Goal: Task Accomplishment & Management: Use online tool/utility

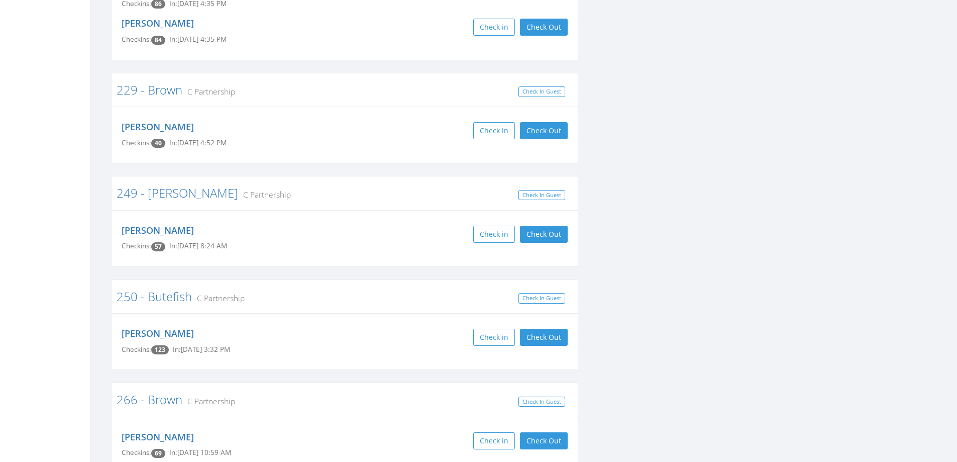
scroll to position [2412, 0]
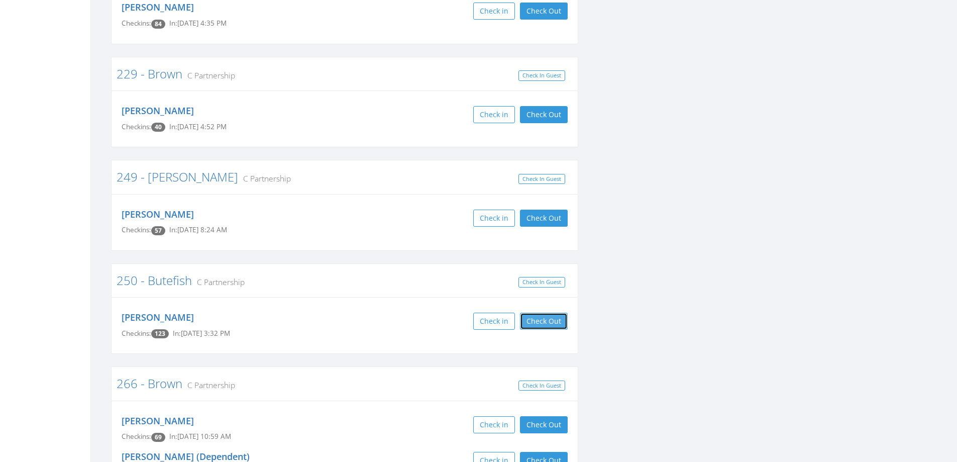
click at [552, 313] on button "Check Out" at bounding box center [544, 321] width 48 height 17
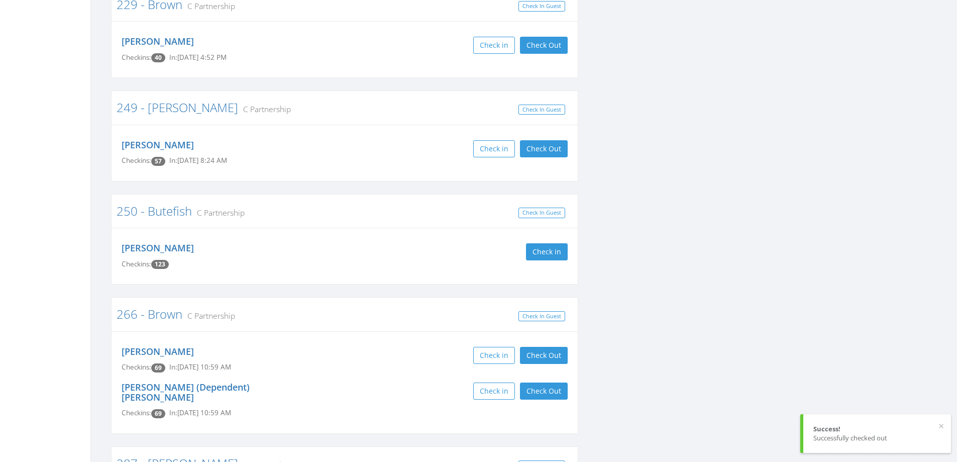
scroll to position [2713, 0]
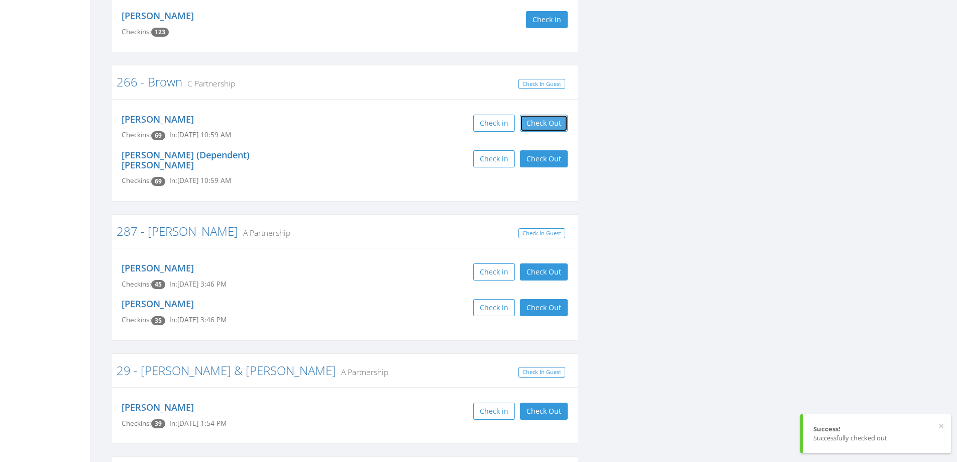
click at [534, 115] on button "Check Out" at bounding box center [544, 123] width 48 height 17
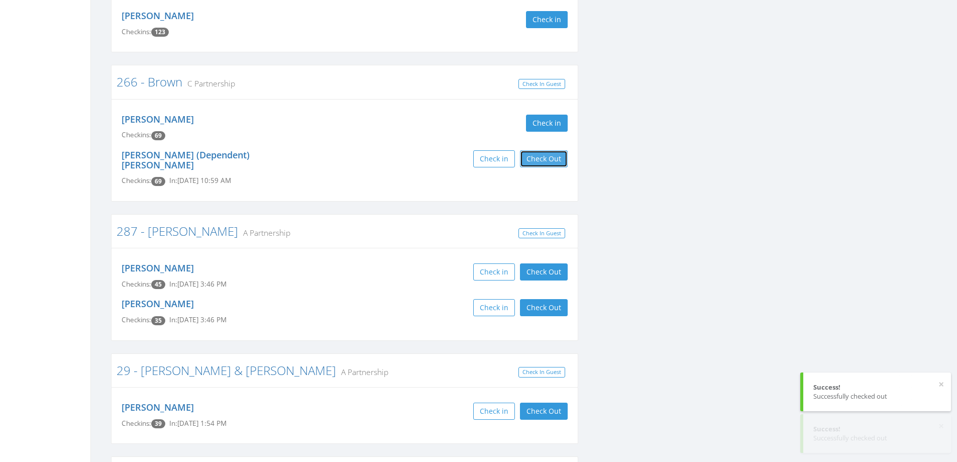
click at [538, 150] on button "Check Out" at bounding box center [544, 158] width 48 height 17
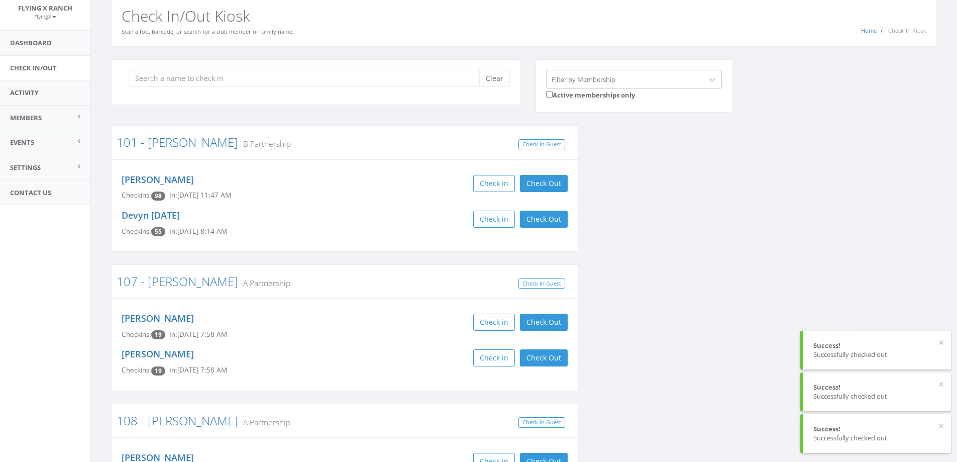
scroll to position [0, 0]
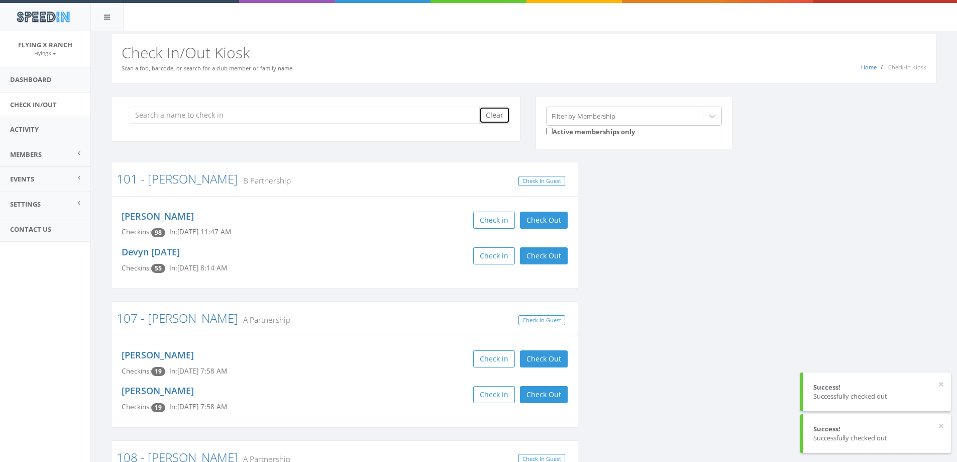
click at [495, 114] on button "Clear" at bounding box center [494, 115] width 31 height 17
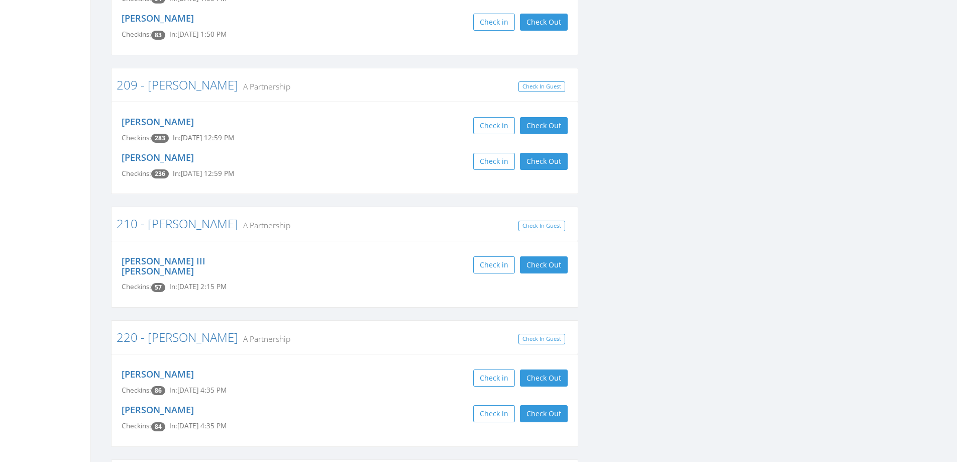
scroll to position [2010, 0]
click at [546, 256] on button "Check Out" at bounding box center [544, 264] width 48 height 17
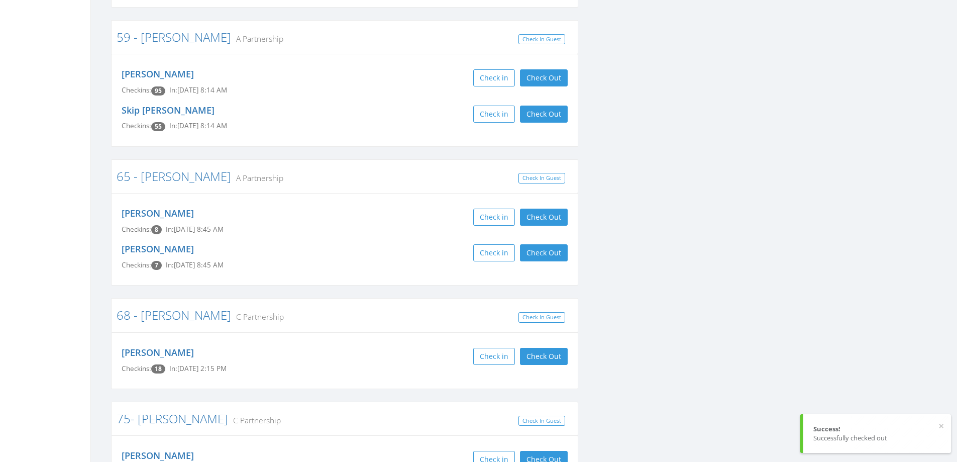
scroll to position [3316, 0]
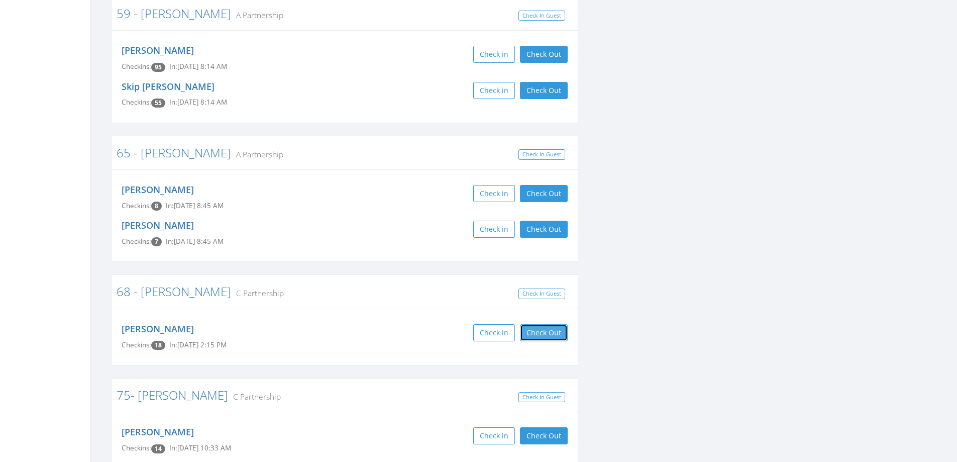
click at [544, 324] on button "Check Out" at bounding box center [544, 332] width 48 height 17
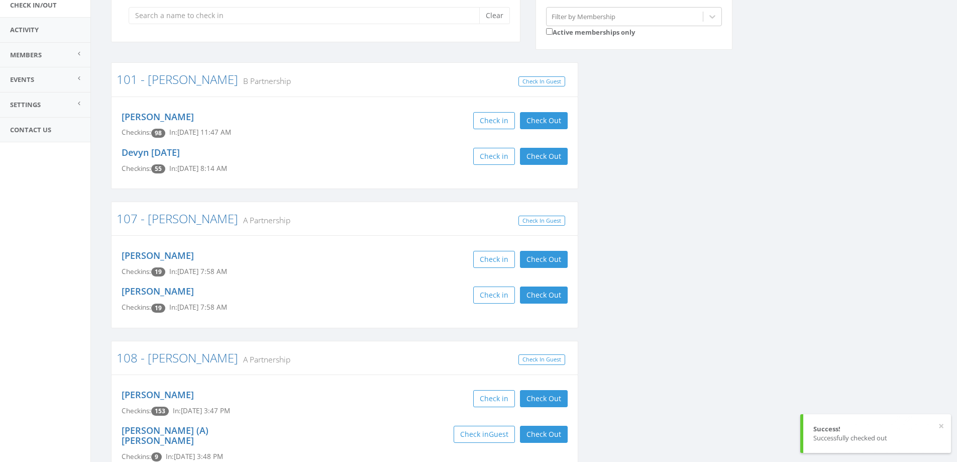
scroll to position [0, 0]
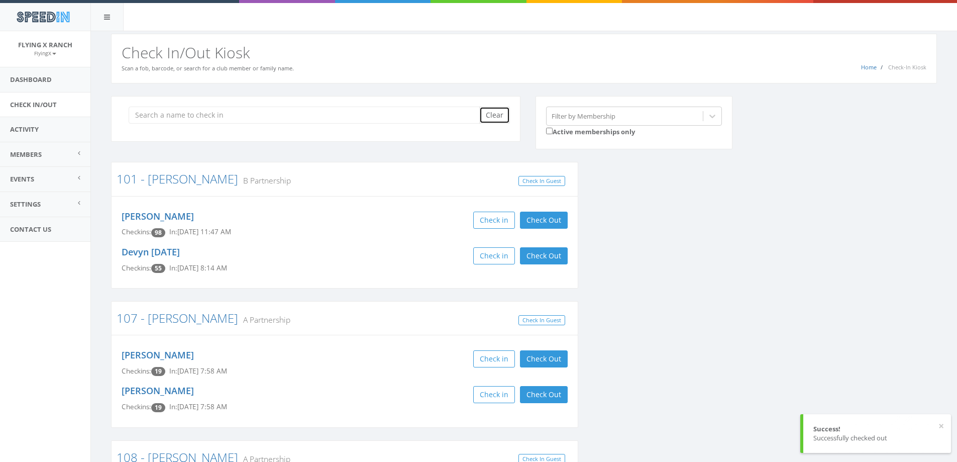
click at [495, 115] on button "Clear" at bounding box center [494, 115] width 31 height 17
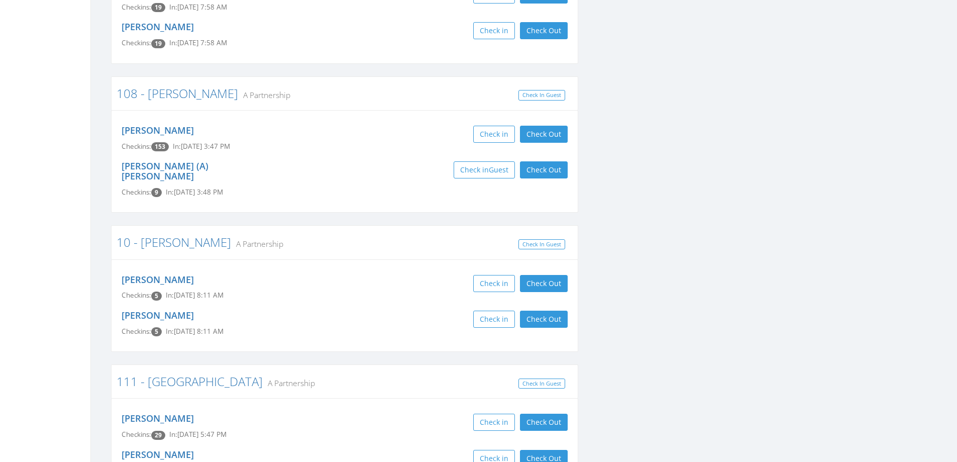
scroll to position [452, 0]
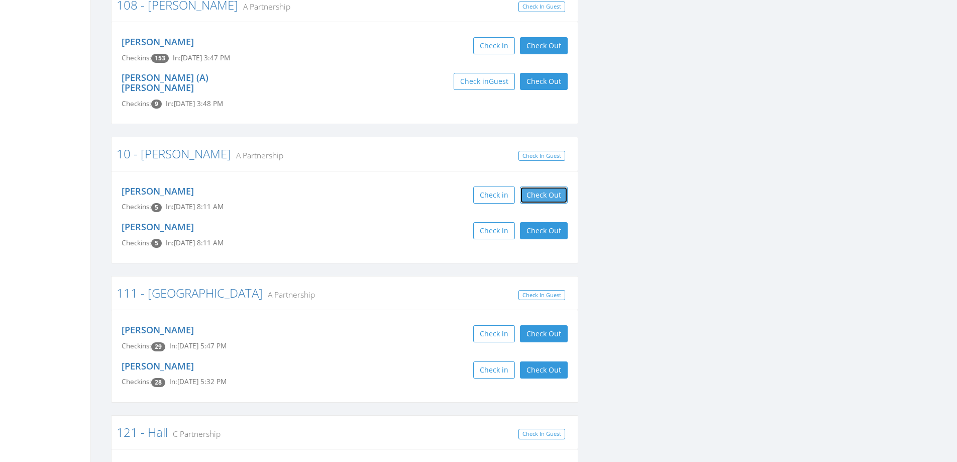
click at [545, 186] on button "Check Out" at bounding box center [544, 194] width 48 height 17
click at [548, 222] on button "Check Out" at bounding box center [544, 230] width 48 height 17
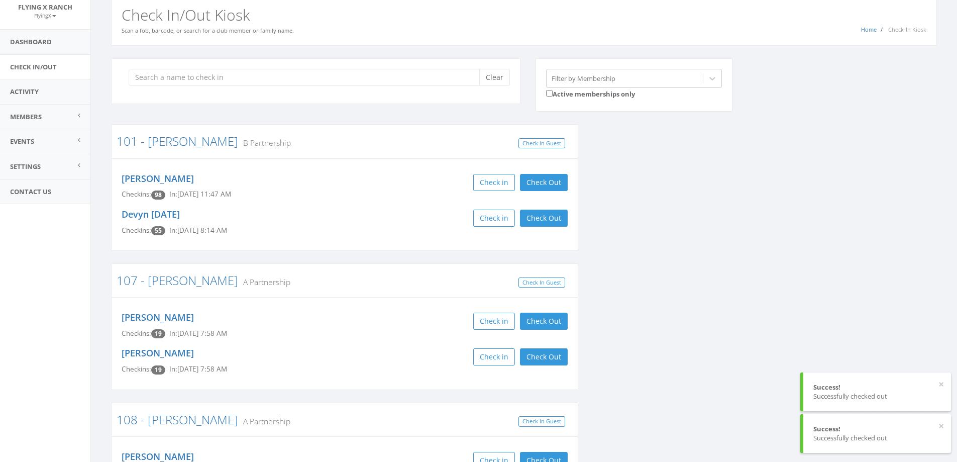
scroll to position [0, 0]
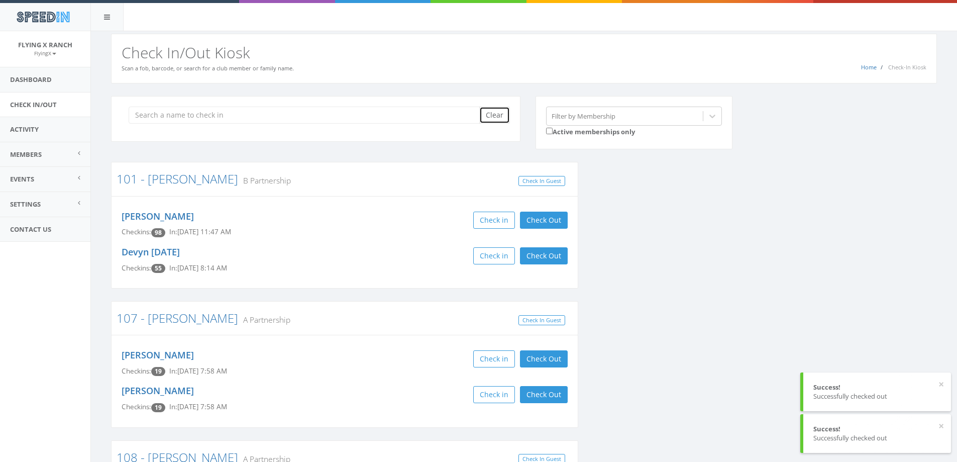
click at [489, 114] on button "Clear" at bounding box center [494, 115] width 31 height 17
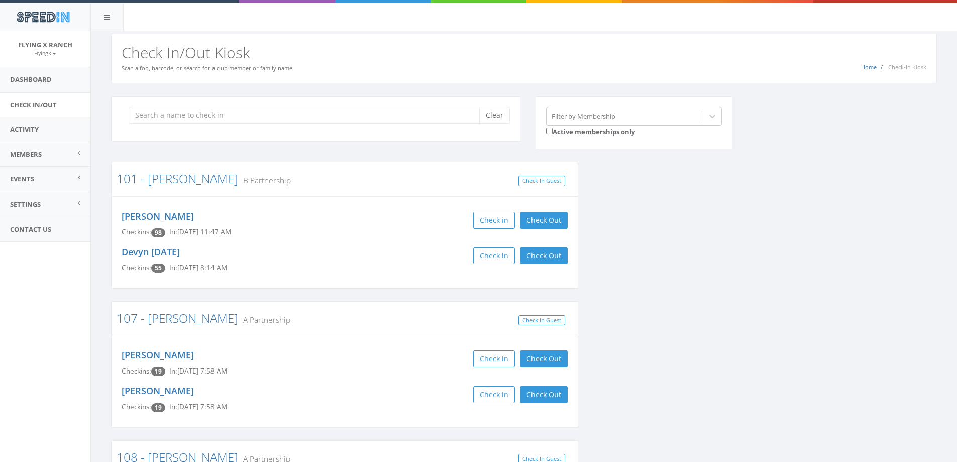
click at [457, 131] on div "Clear" at bounding box center [316, 119] width 410 height 46
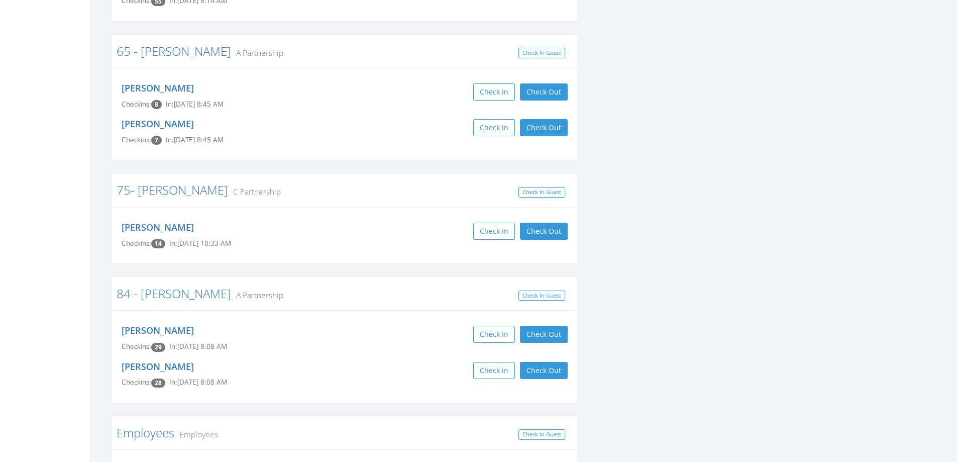
scroll to position [3492, 0]
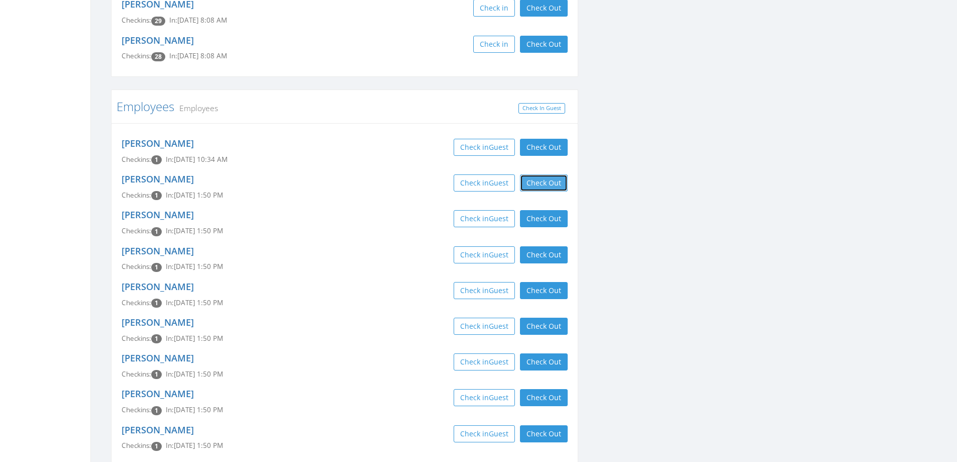
drag, startPoint x: 530, startPoint y: 128, endPoint x: 535, endPoint y: 142, distance: 14.3
click at [530, 174] on button "Check Out" at bounding box center [544, 182] width 48 height 17
click at [541, 210] on button "Check Out" at bounding box center [544, 218] width 48 height 17
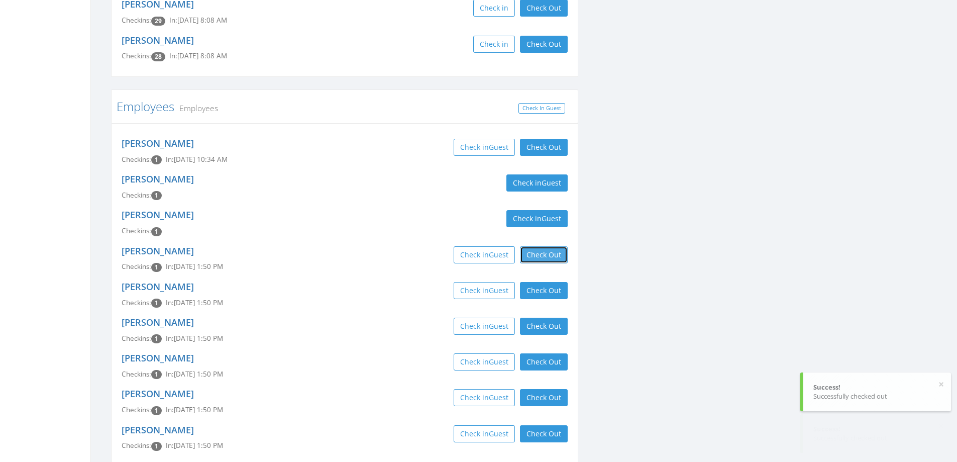
click at [545, 246] on button "Check Out" at bounding box center [544, 254] width 48 height 17
click at [550, 282] on button "Check Out" at bounding box center [544, 290] width 48 height 17
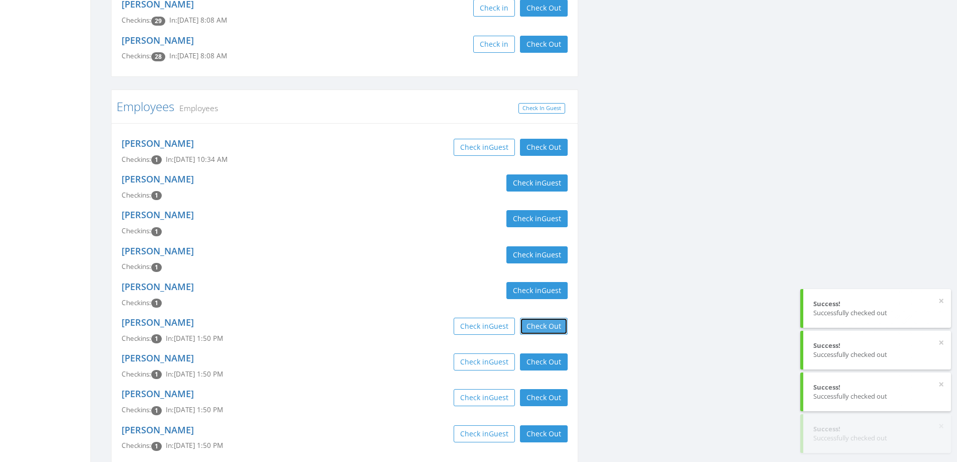
drag, startPoint x: 553, startPoint y: 271, endPoint x: 555, endPoint y: 285, distance: 13.8
click at [553, 318] on button "Check Out" at bounding box center [544, 326] width 48 height 17
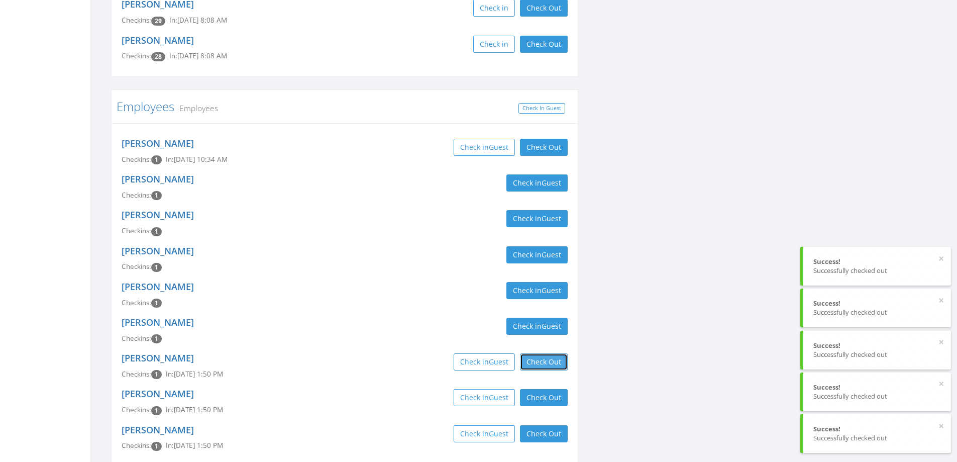
click at [555, 353] on button "Check Out" at bounding box center [544, 361] width 48 height 17
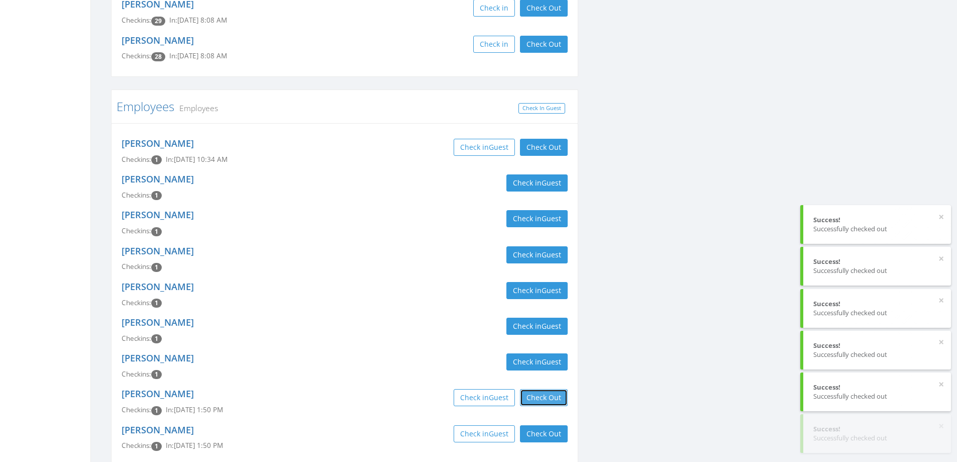
click at [556, 389] on button "Check Out" at bounding box center [544, 397] width 48 height 17
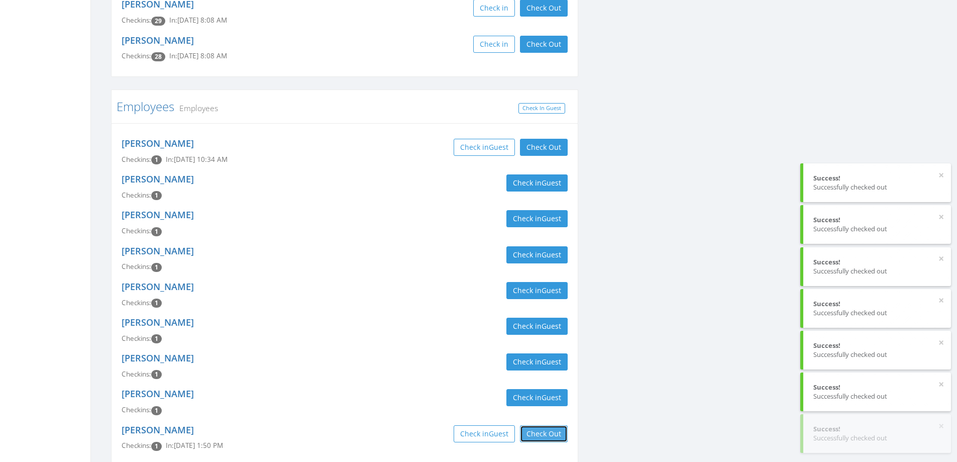
click at [548, 425] on button "Check Out" at bounding box center [544, 433] width 48 height 17
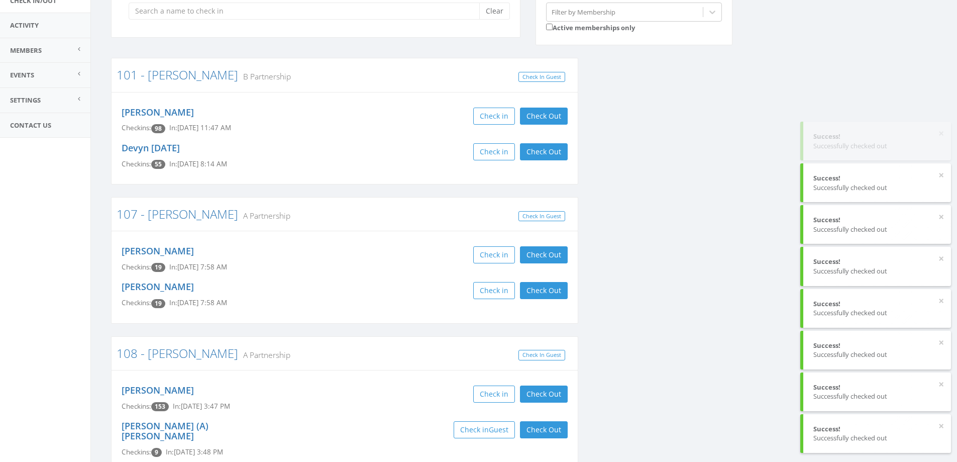
scroll to position [0, 0]
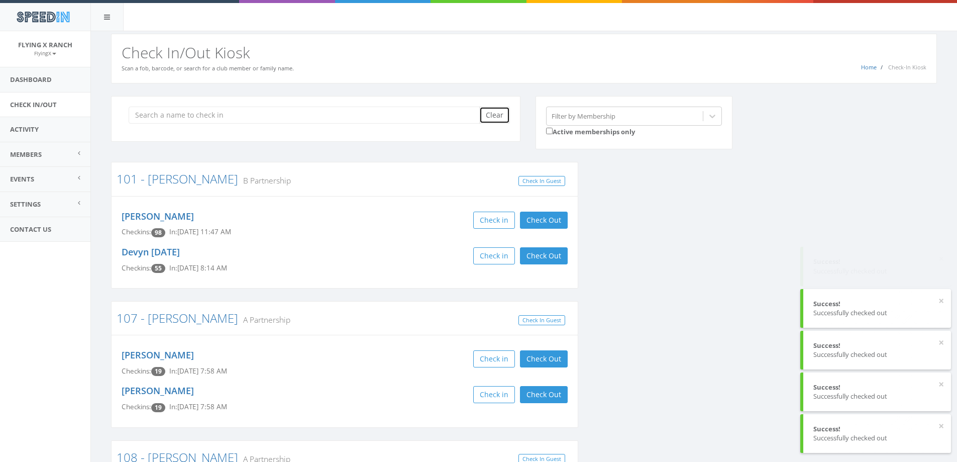
click at [505, 113] on button "Clear" at bounding box center [494, 115] width 31 height 17
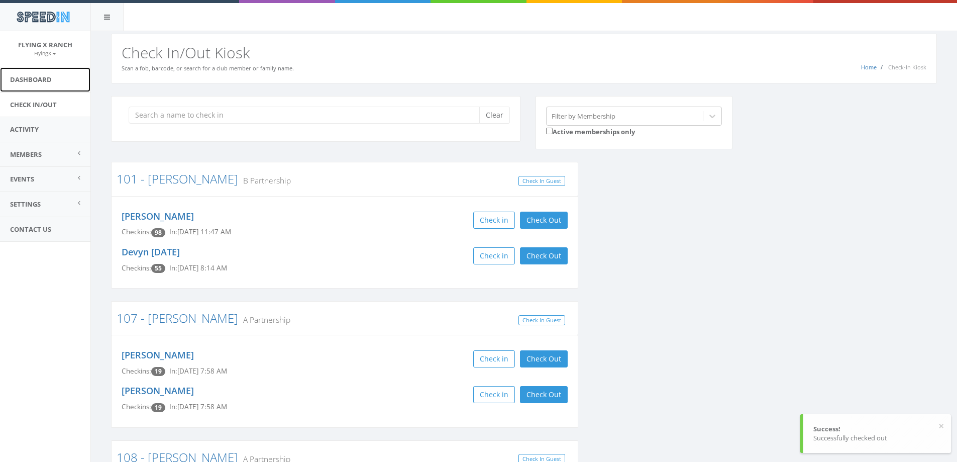
click at [40, 78] on link "Dashboard" at bounding box center [45, 79] width 90 height 25
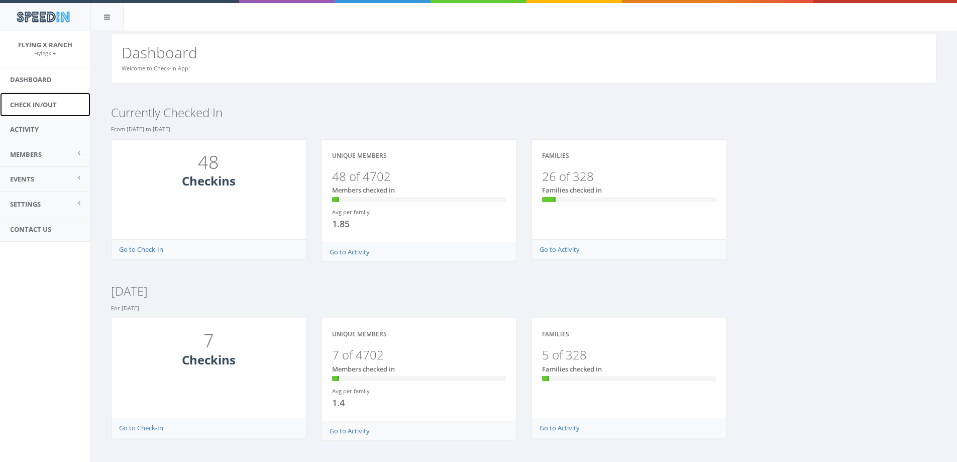
click at [40, 103] on link "Check In/Out" at bounding box center [45, 104] width 90 height 25
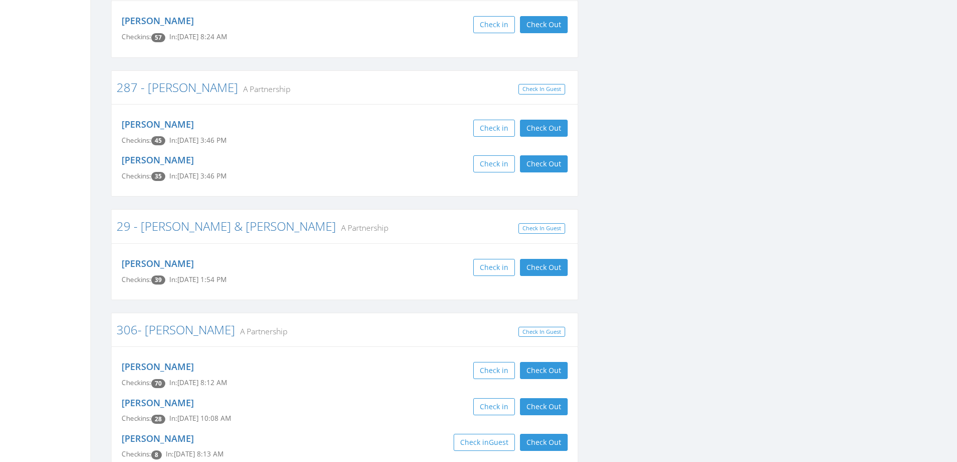
scroll to position [2412, 0]
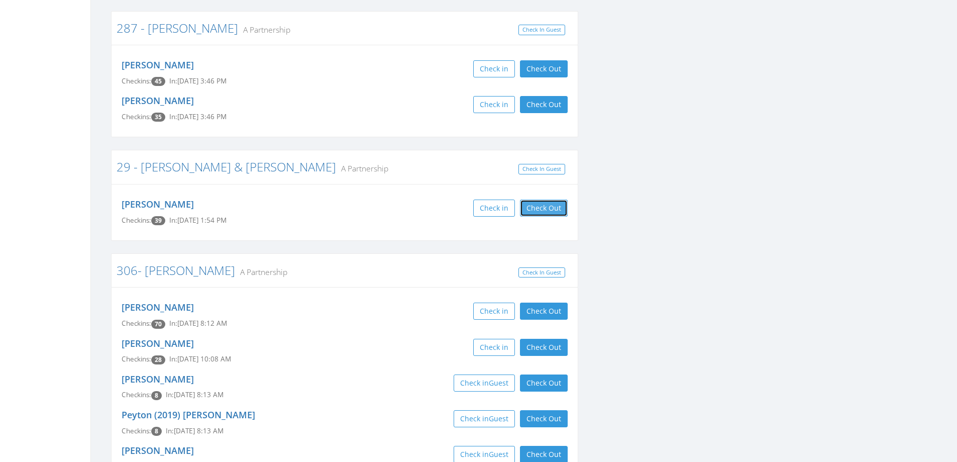
click at [557, 199] on button "Check Out" at bounding box center [544, 207] width 48 height 17
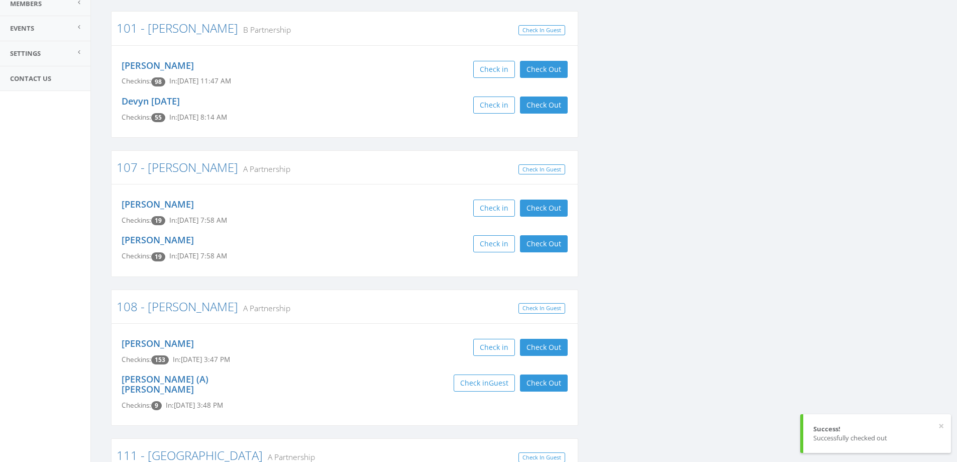
scroll to position [0, 0]
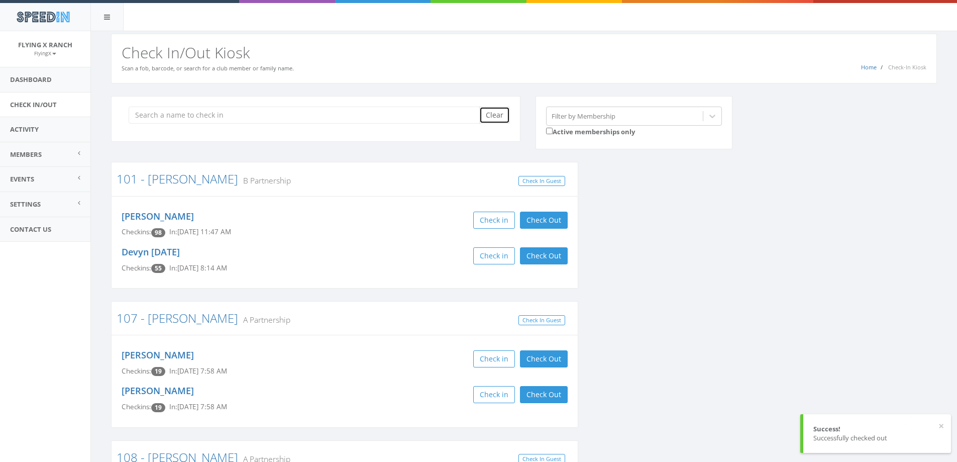
click at [501, 118] on button "Clear" at bounding box center [494, 115] width 31 height 17
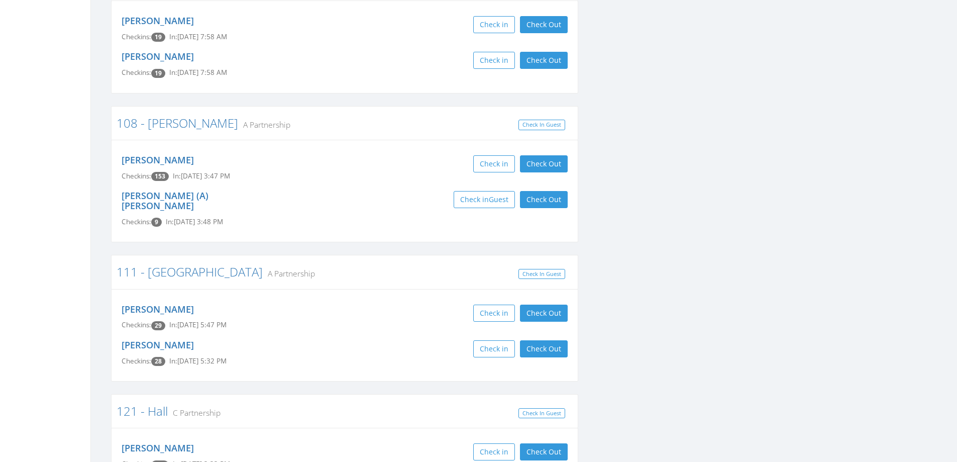
scroll to position [352, 0]
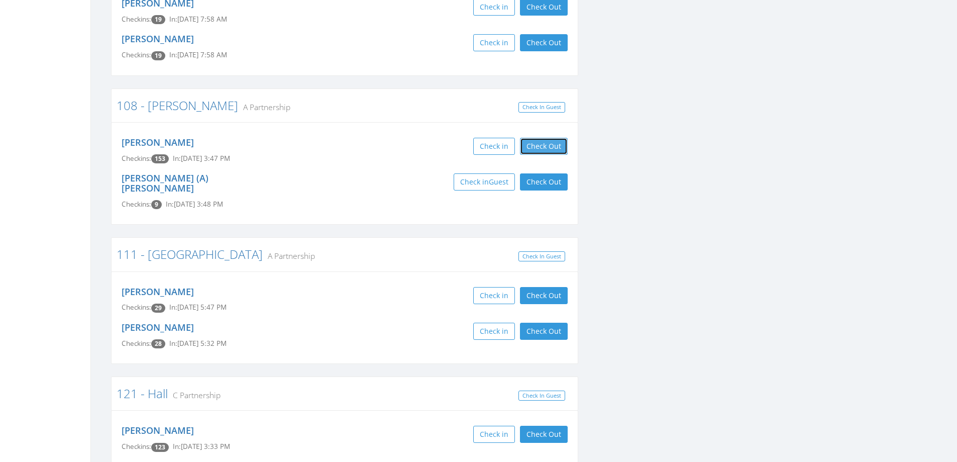
click at [543, 143] on button "Check Out" at bounding box center [544, 146] width 48 height 17
click at [552, 185] on button "Check Out" at bounding box center [544, 181] width 48 height 17
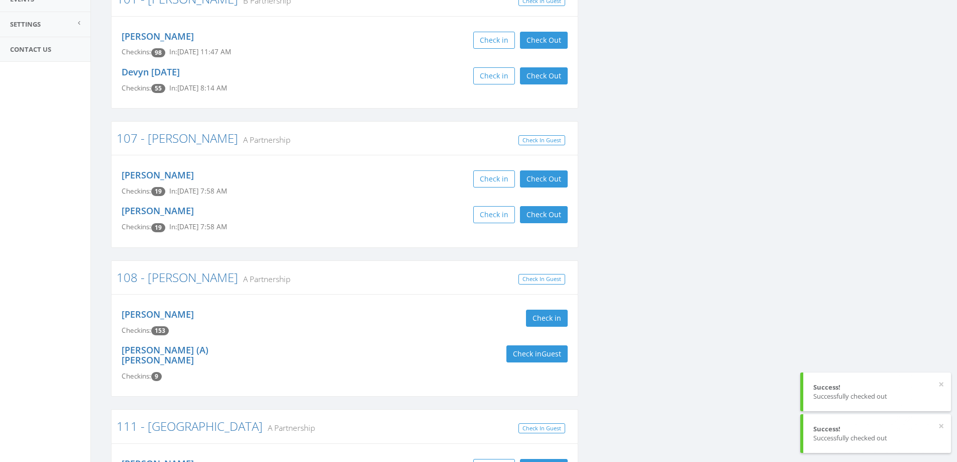
scroll to position [0, 0]
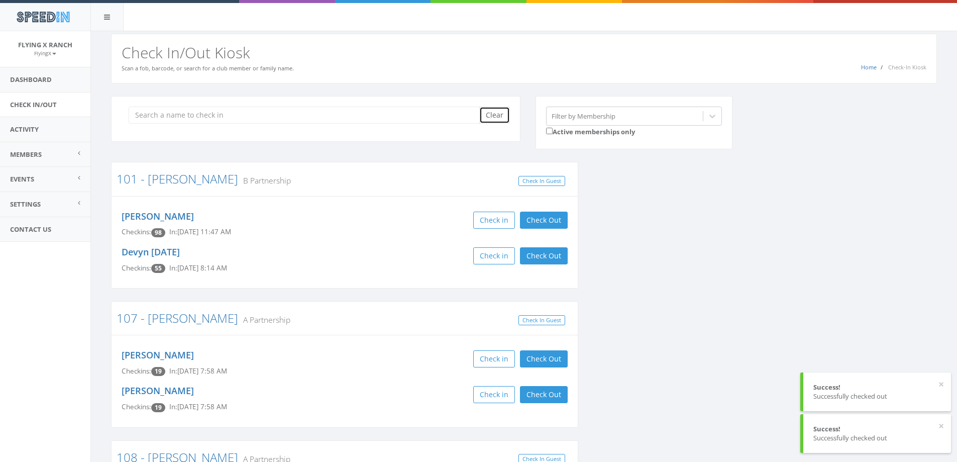
click at [482, 120] on button "Clear" at bounding box center [494, 115] width 31 height 17
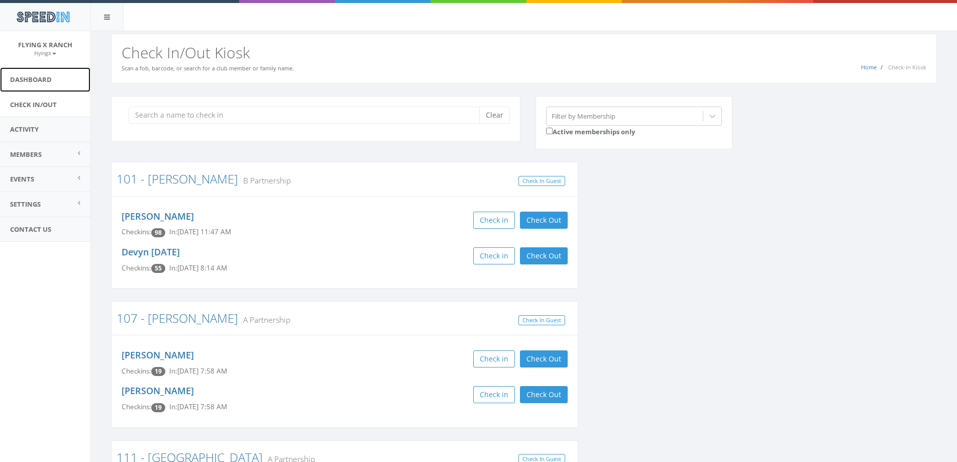
click at [26, 81] on link "Dashboard" at bounding box center [45, 79] width 90 height 25
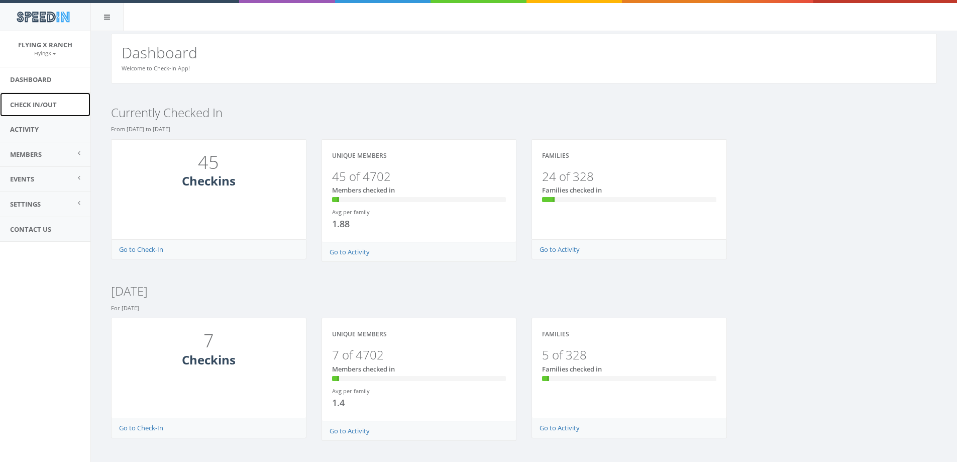
click at [40, 106] on link "Check In/Out" at bounding box center [45, 104] width 90 height 25
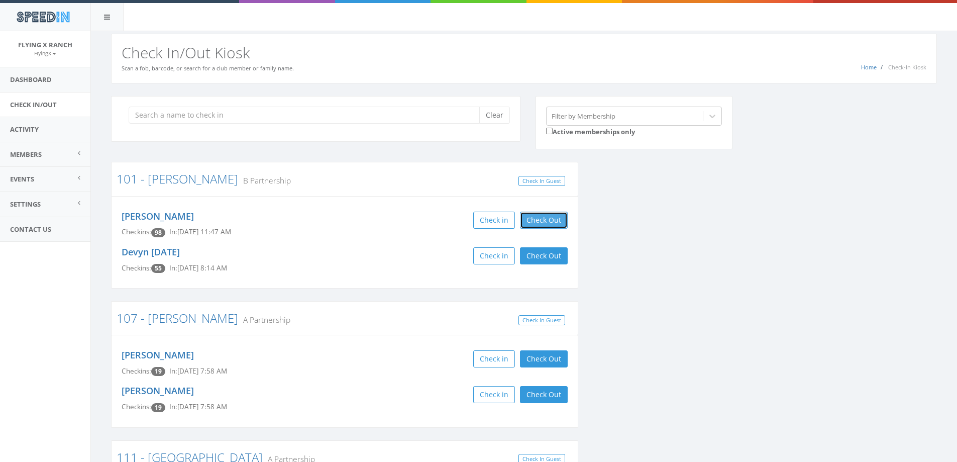
click at [530, 217] on button "Check Out" at bounding box center [544, 220] width 48 height 17
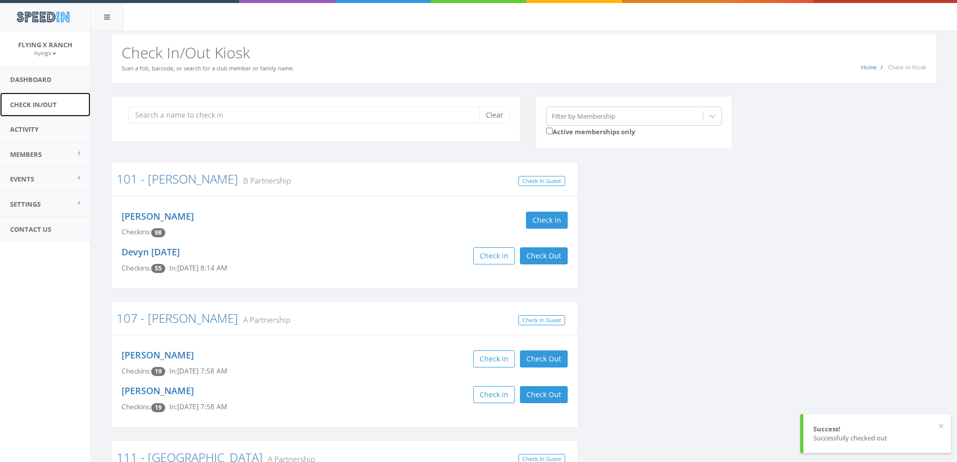
click at [42, 102] on link "Check In/Out" at bounding box center [45, 104] width 90 height 25
